Goal: Information Seeking & Learning: Learn about a topic

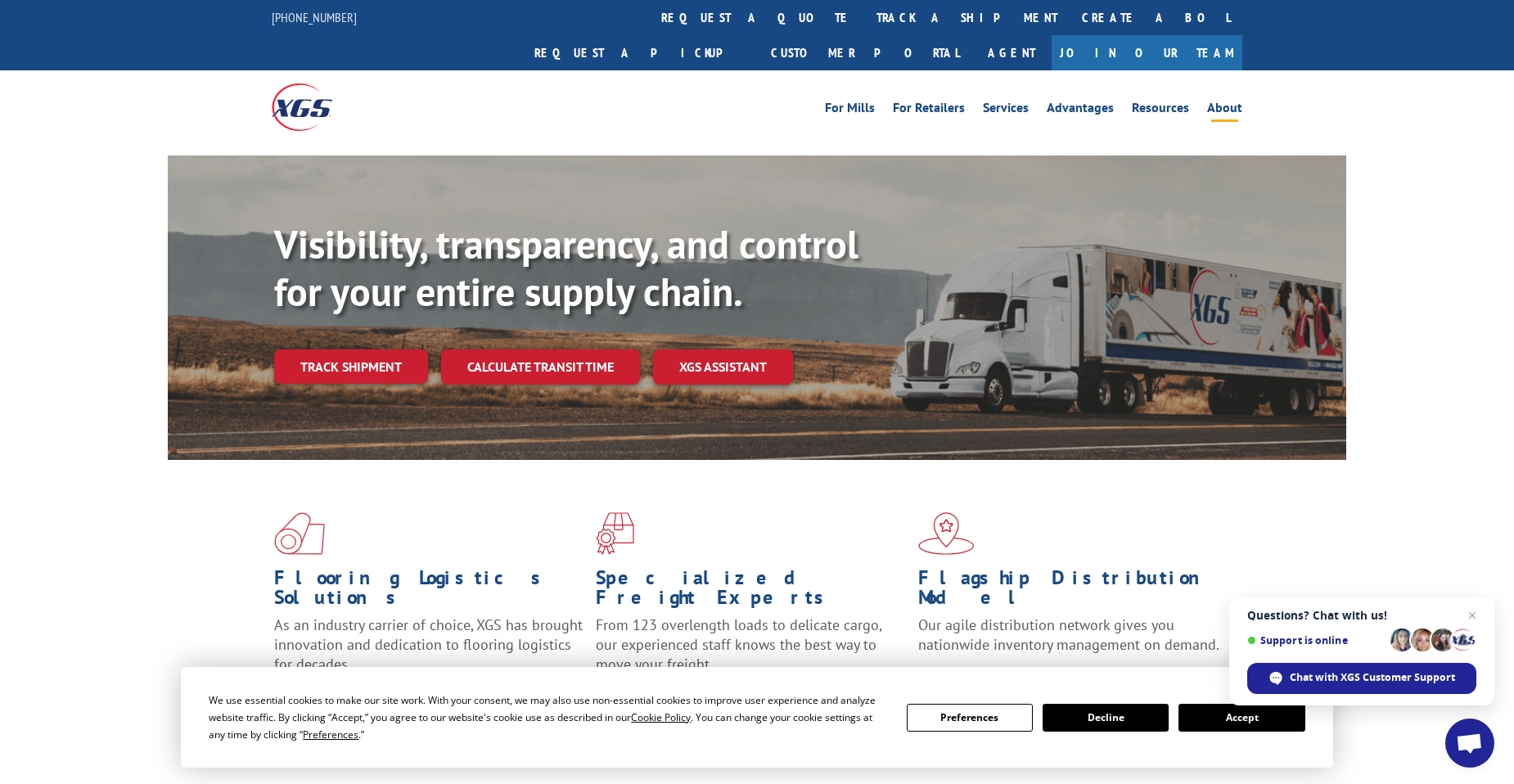
click at [1214, 102] on link "About" at bounding box center [1224, 110] width 35 height 18
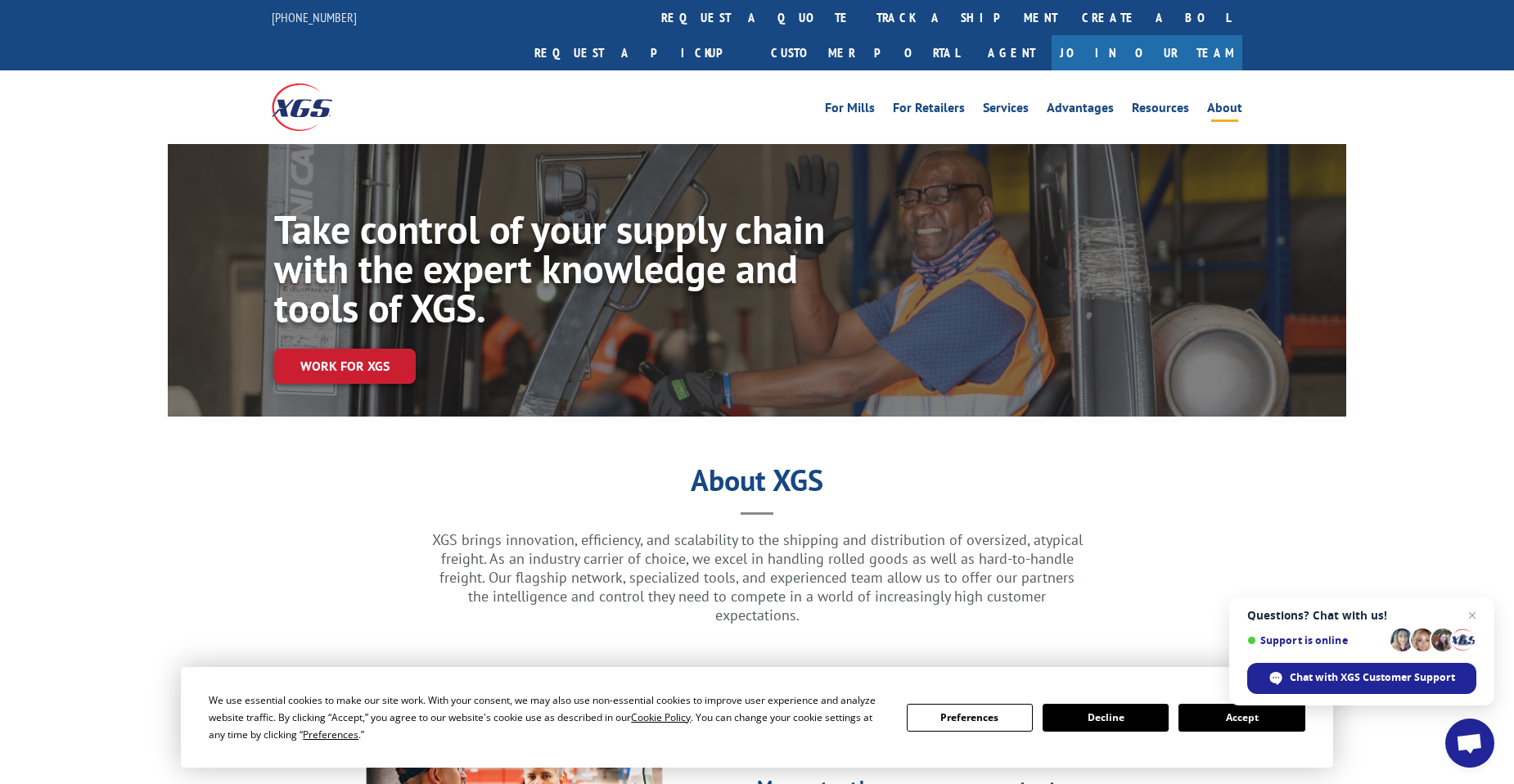
click at [1470, 617] on span "Close chat" at bounding box center [1473, 615] width 21 height 21
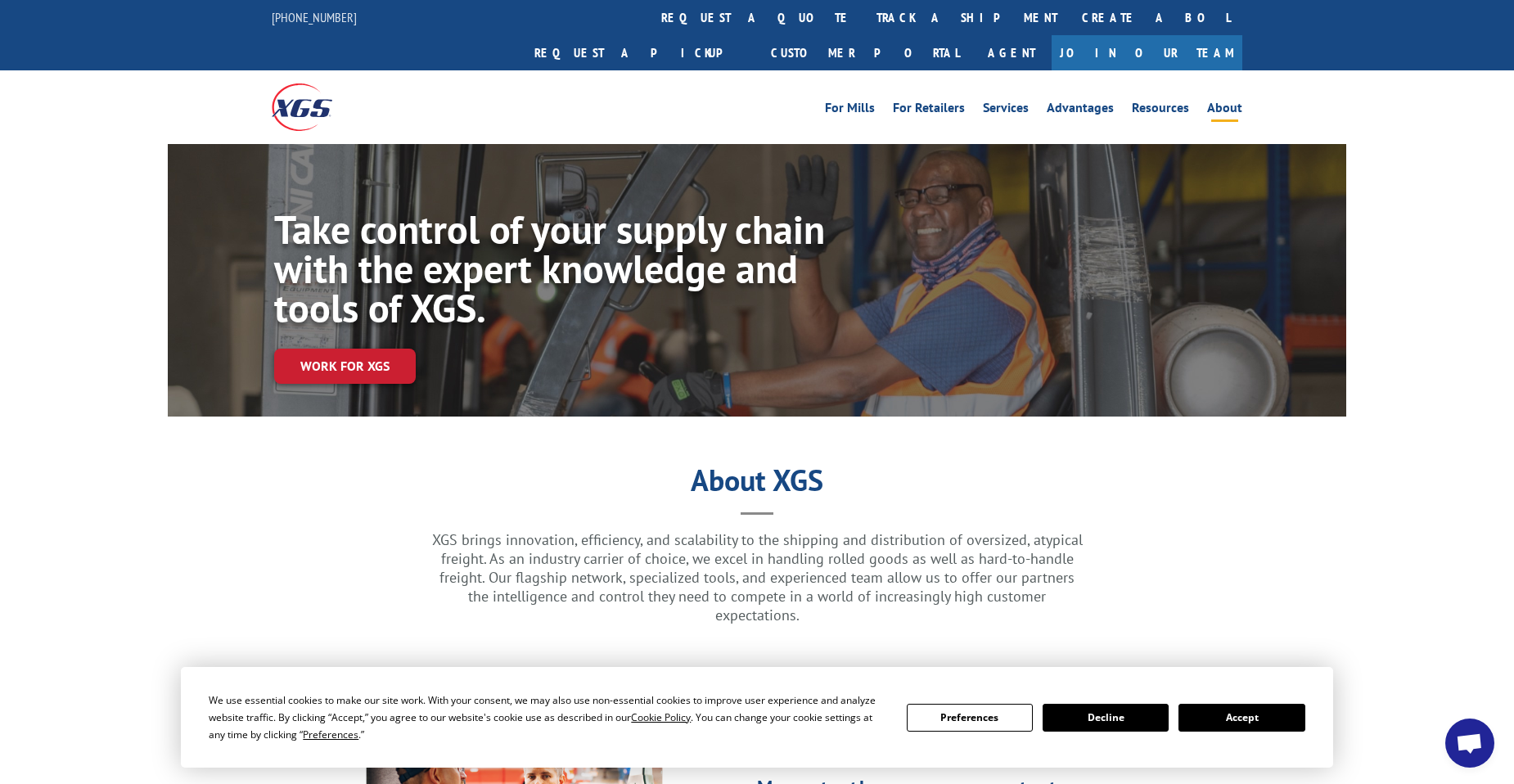
click at [1198, 713] on button "Accept" at bounding box center [1241, 717] width 126 height 28
